Goal: Task Accomplishment & Management: Manage account settings

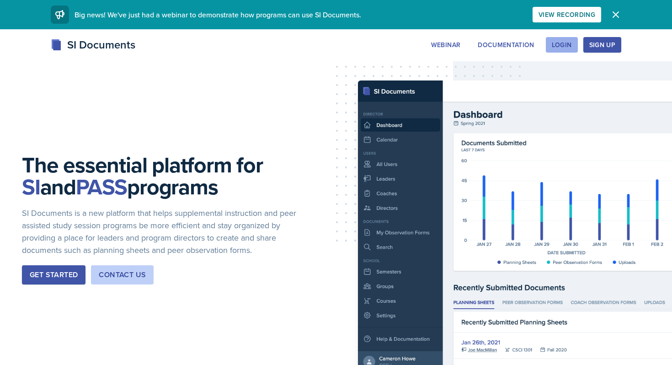
click at [567, 44] on div "Login" at bounding box center [562, 44] width 20 height 7
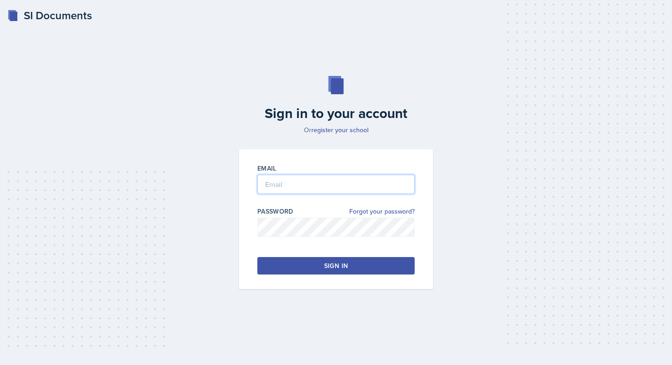
click at [287, 190] on input "email" at bounding box center [335, 184] width 157 height 19
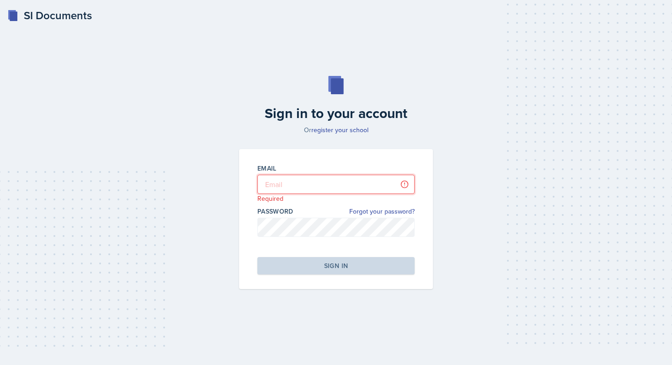
type input "Mezayek"
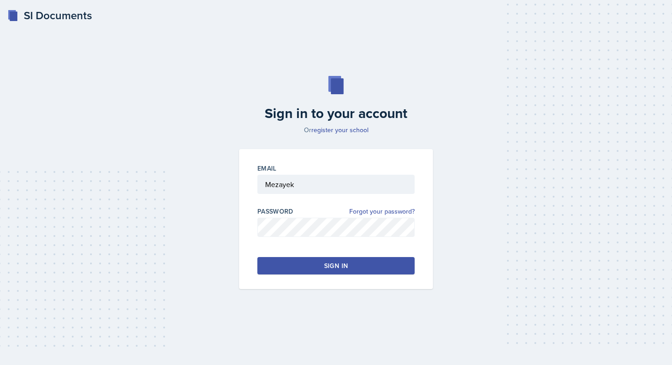
click at [298, 263] on button "Sign in" at bounding box center [335, 265] width 157 height 17
click at [316, 267] on button "Sign in" at bounding box center [335, 265] width 157 height 17
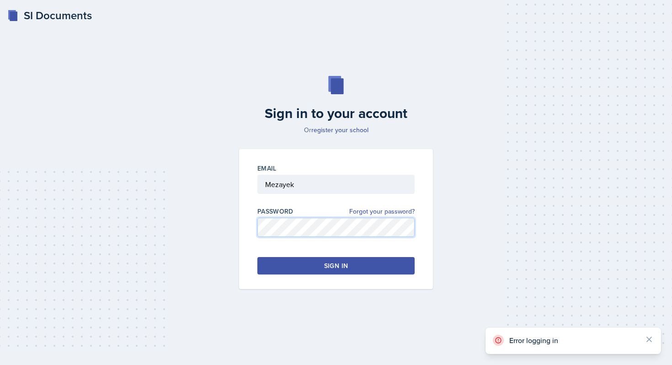
click at [183, 236] on div "Sign in to your account Or register your school Email Mezayek Password Forgot y…" at bounding box center [336, 182] width 643 height 271
click at [212, 224] on div "Sign in to your account Or register your school Email Mezayek Password Forgot y…" at bounding box center [336, 182] width 643 height 271
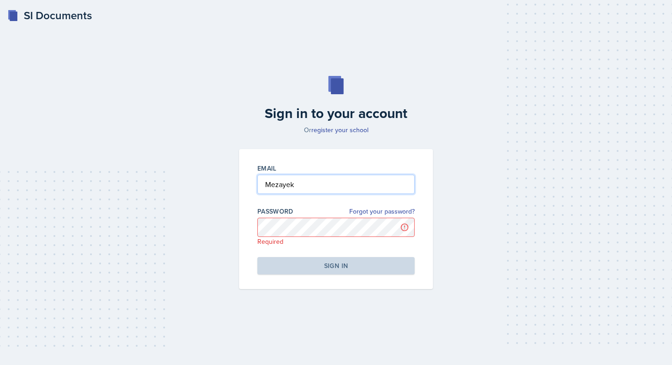
drag, startPoint x: 308, startPoint y: 189, endPoint x: 180, endPoint y: 174, distance: 128.8
click at [179, 177] on div "Sign in to your account Or register your school Email Mezayek Password Forgot y…" at bounding box center [336, 182] width 643 height 271
type input "lmezayek@students.kennesaw.edu"
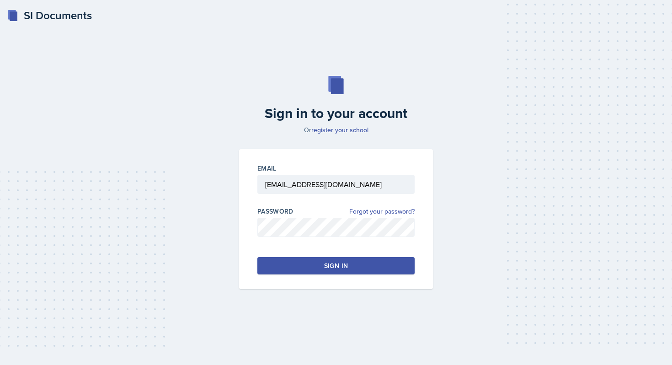
click at [318, 271] on button "Sign in" at bounding box center [335, 265] width 157 height 17
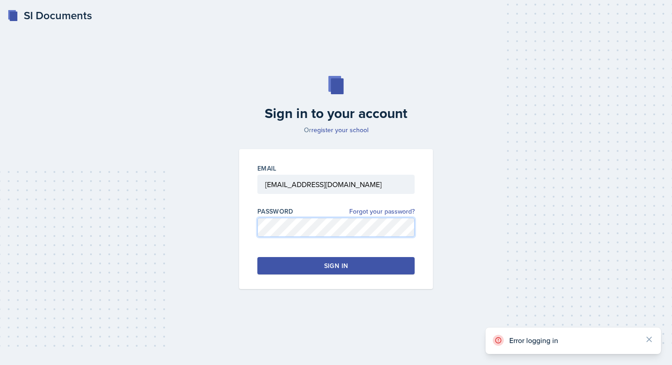
click at [209, 213] on div "Sign in to your account Or register your school Email lmezayek@students.kennesa…" at bounding box center [336, 182] width 643 height 271
click at [500, 340] on icon at bounding box center [498, 340] width 11 height 11
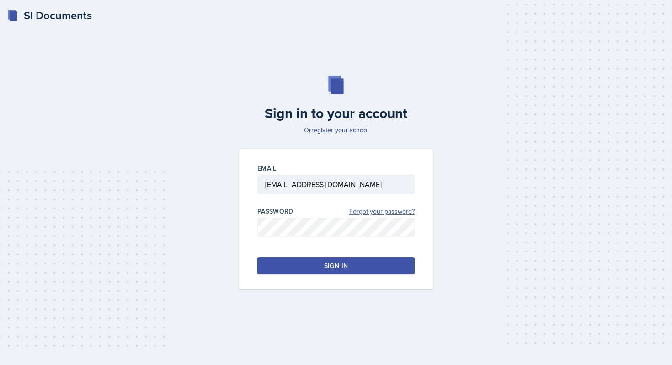
click at [383, 210] on link "Forgot your password?" at bounding box center [381, 212] width 65 height 10
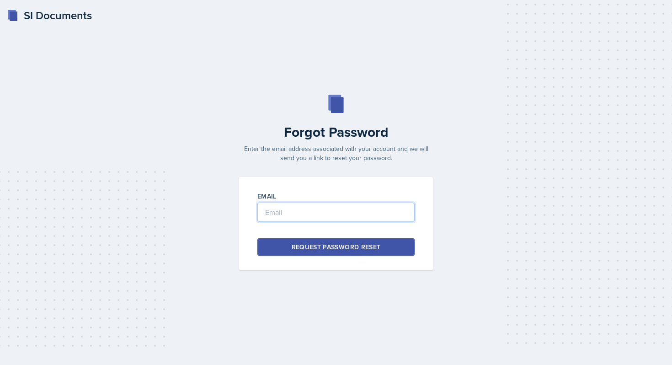
click at [332, 206] on input "email" at bounding box center [335, 211] width 157 height 19
type input "lmezayek@students.kennesaw.edu"
click at [305, 248] on div "Request Password Reset" at bounding box center [336, 246] width 89 height 9
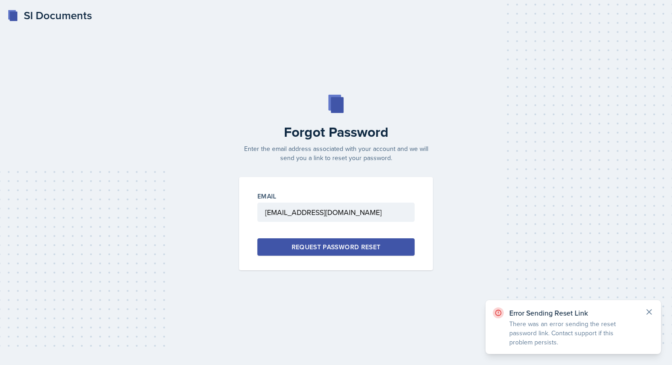
click at [651, 307] on icon at bounding box center [648, 311] width 9 height 9
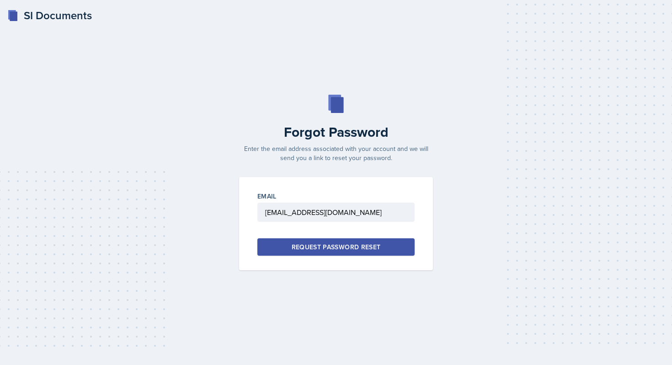
click at [647, 311] on div "SI Documents Forgot Password Enter the email address associated with your accou…" at bounding box center [336, 182] width 672 height 365
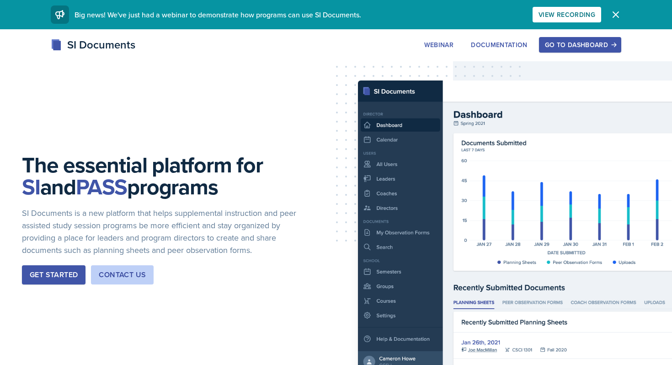
click at [614, 13] on icon "button" at bounding box center [615, 14] width 5 height 5
click at [605, 52] on button "Go to Dashboard" at bounding box center [580, 45] width 82 height 16
